Goal: Information Seeking & Learning: Learn about a topic

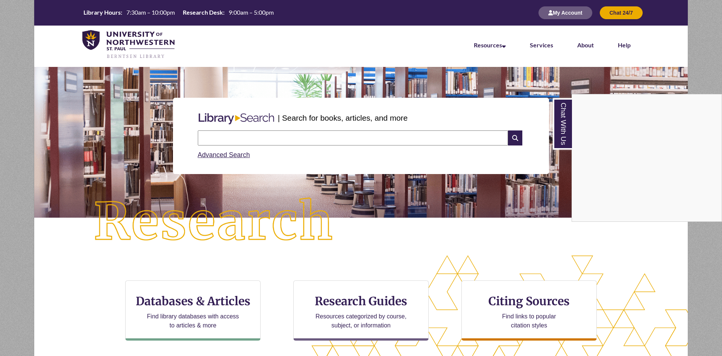
click at [224, 136] on div "Chat With Us" at bounding box center [361, 178] width 722 height 356
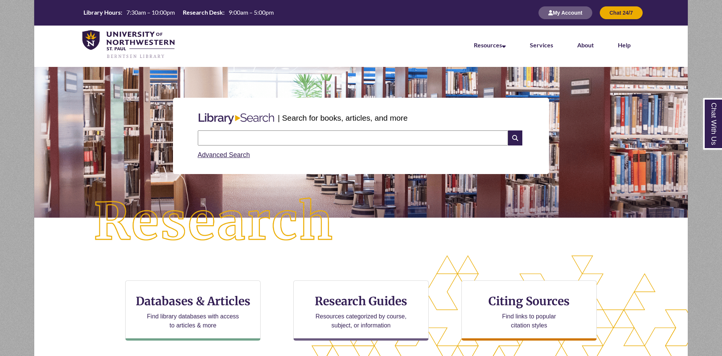
click at [224, 140] on input "text" at bounding box center [353, 137] width 310 height 15
type input "**********"
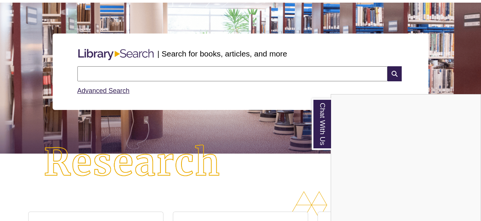
scroll to position [53, 0]
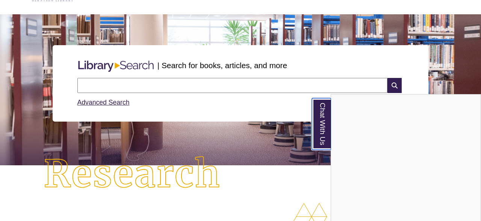
click at [324, 134] on link "Chat With Us" at bounding box center [321, 124] width 19 height 52
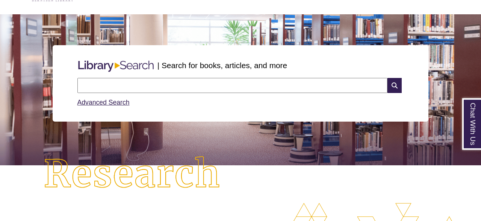
click at [250, 90] on input "text" at bounding box center [232, 85] width 310 height 15
type input "**********"
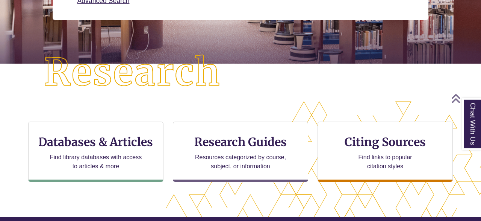
scroll to position [164, 0]
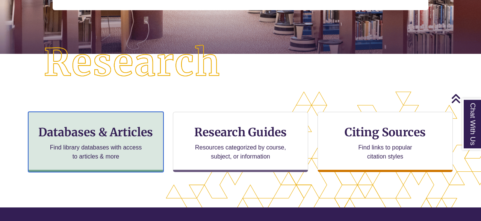
click at [113, 126] on h3 "Databases & Articles" at bounding box center [96, 132] width 123 height 14
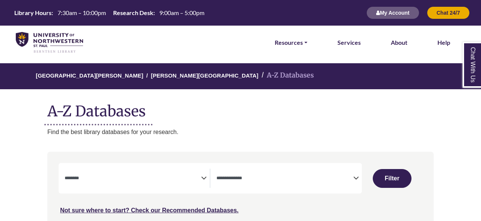
select select "Database Subject Filter"
select select "Database Types Filter"
select select "Database Subject Filter"
select select "Database Types Filter"
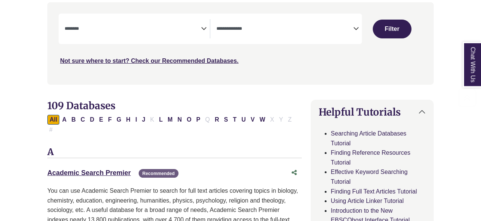
scroll to position [176, 0]
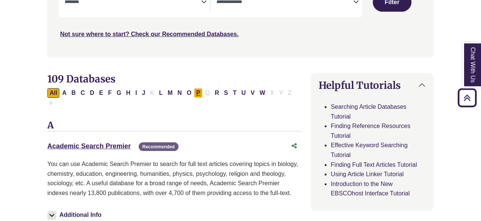
click at [195, 93] on button "P" at bounding box center [198, 93] width 9 height 10
select select "Database Subject Filter"
select select "Database Types Filter"
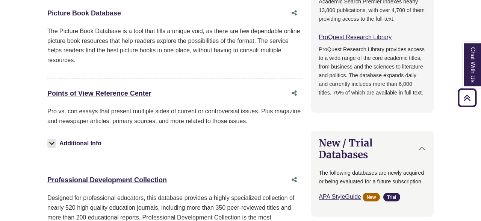
scroll to position [523, 0]
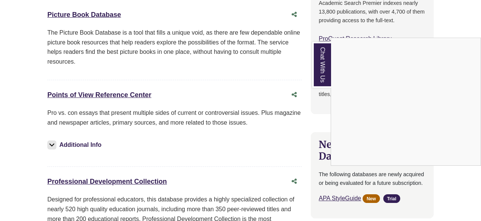
click at [98, 83] on div "Chat With Us" at bounding box center [240, 110] width 481 height 221
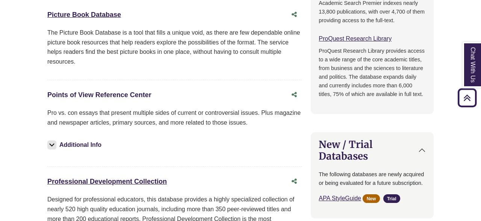
click at [98, 91] on link "Points of View Reference Center This link opens in a new window" at bounding box center [99, 95] width 104 height 8
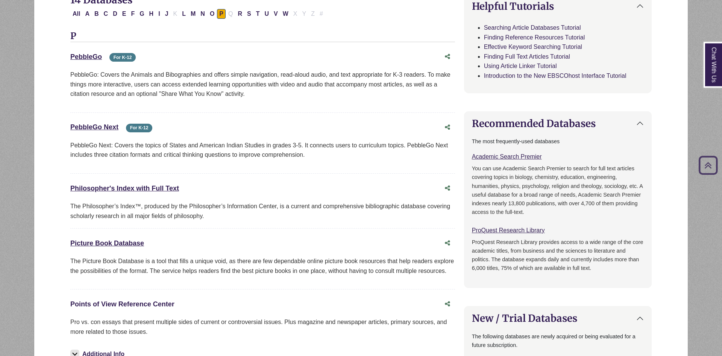
scroll to position [307, 0]
